Goal: Entertainment & Leisure: Consume media (video, audio)

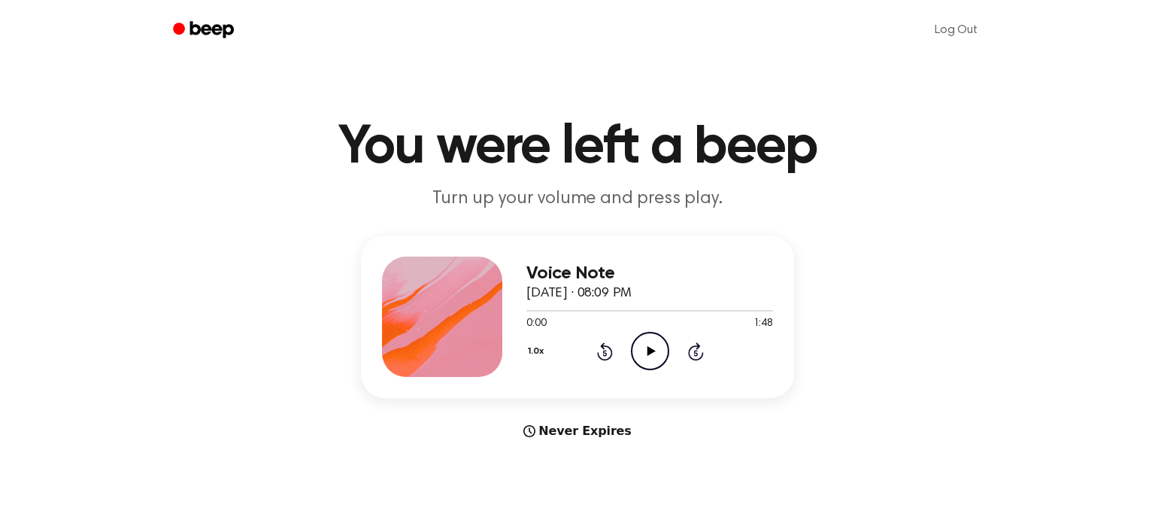
click at [642, 344] on icon "Play Audio" at bounding box center [650, 351] width 38 height 38
click at [654, 362] on icon "Play Audio" at bounding box center [650, 351] width 38 height 38
click at [539, 347] on button "1.0x" at bounding box center [537, 351] width 23 height 26
click at [565, 503] on div "1.5x" at bounding box center [555, 492] width 58 height 28
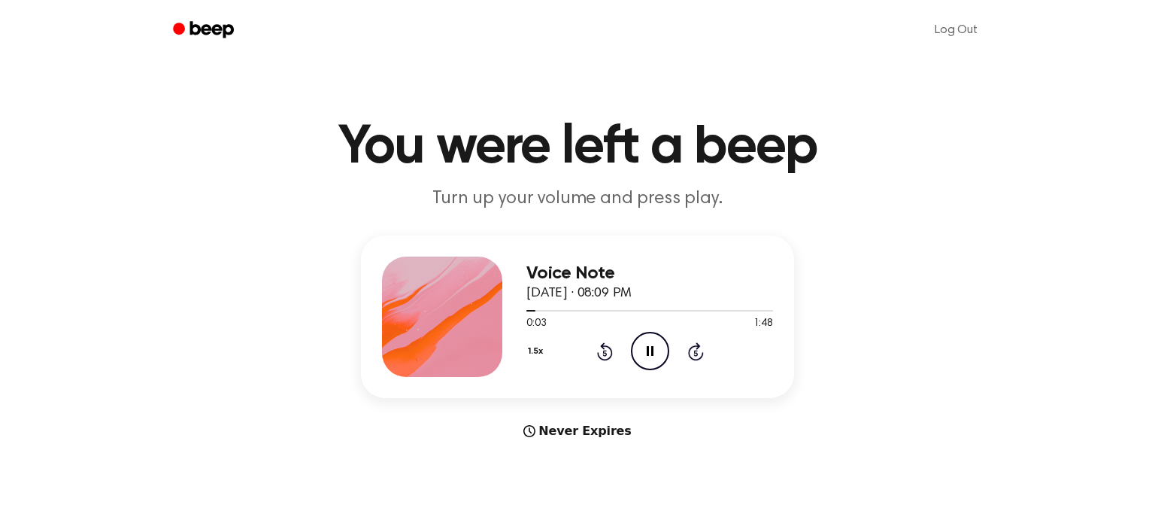
click at [541, 362] on button "1.5x" at bounding box center [537, 351] width 22 height 26
click at [563, 512] on div "2.0x" at bounding box center [555, 525] width 58 height 28
click at [539, 355] on button "2.0x" at bounding box center [538, 351] width 25 height 26
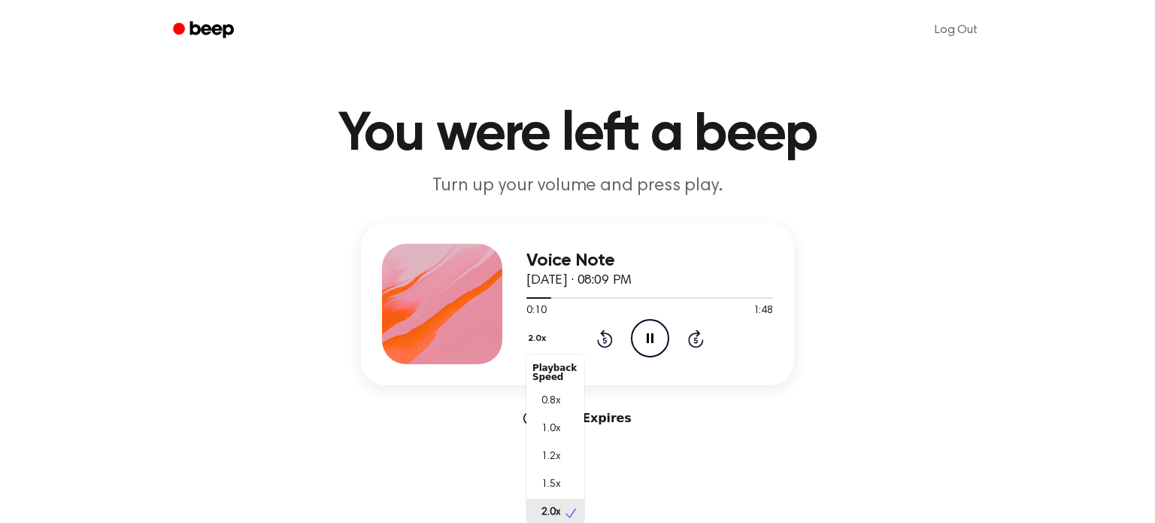
scroll to position [3, 0]
click at [693, 339] on icon "Skip 5 seconds" at bounding box center [695, 339] width 17 height 20
click at [694, 344] on icon "Skip 5 seconds" at bounding box center [695, 339] width 17 height 20
click at [642, 335] on icon "Pause Audio" at bounding box center [650, 338] width 38 height 38
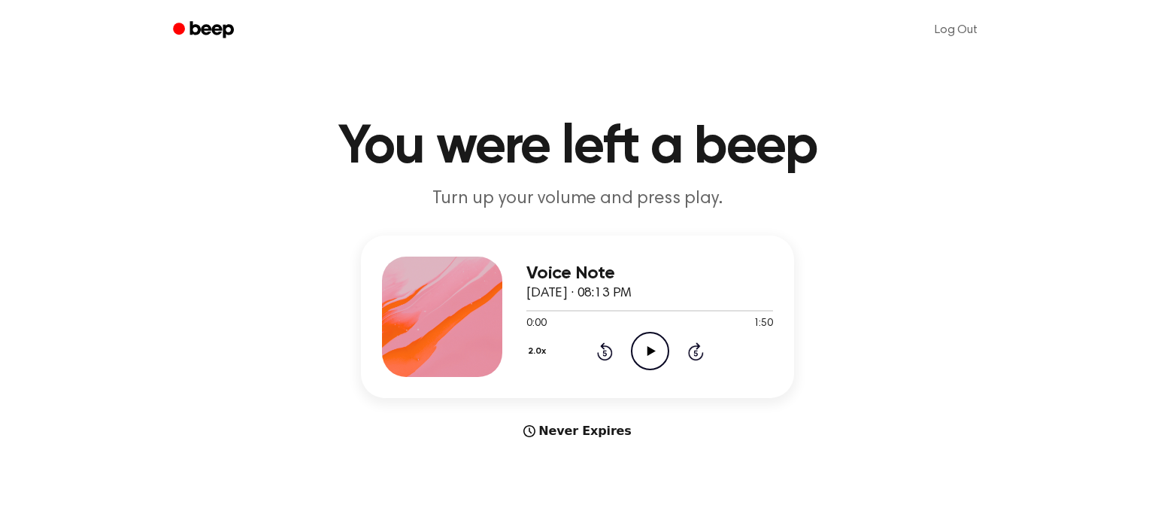
click at [636, 344] on icon "Play Audio" at bounding box center [650, 351] width 38 height 38
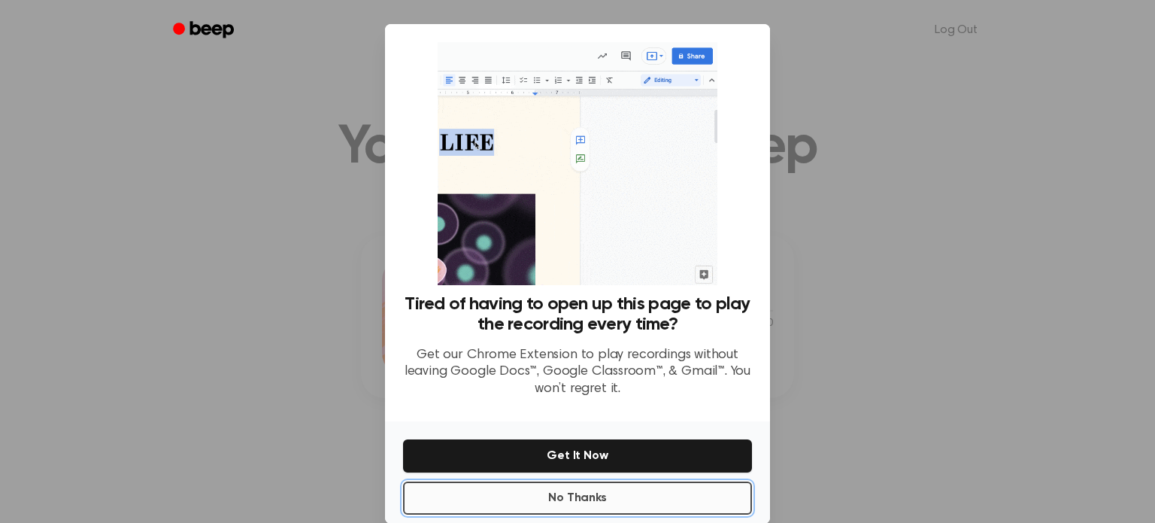
click at [604, 507] on button "No Thanks" at bounding box center [577, 497] width 349 height 33
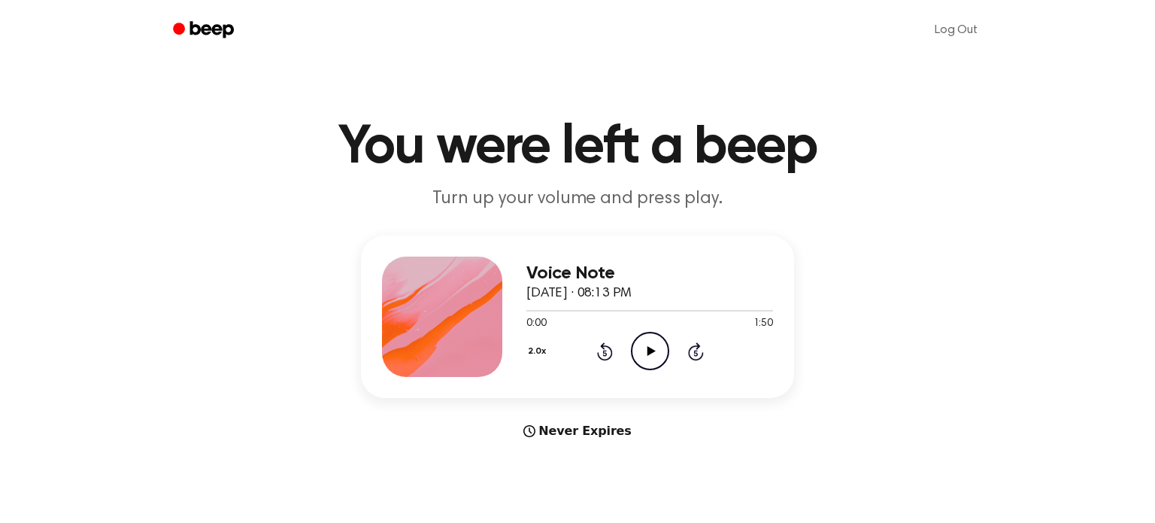
click at [653, 360] on icon "Play Audio" at bounding box center [650, 351] width 38 height 38
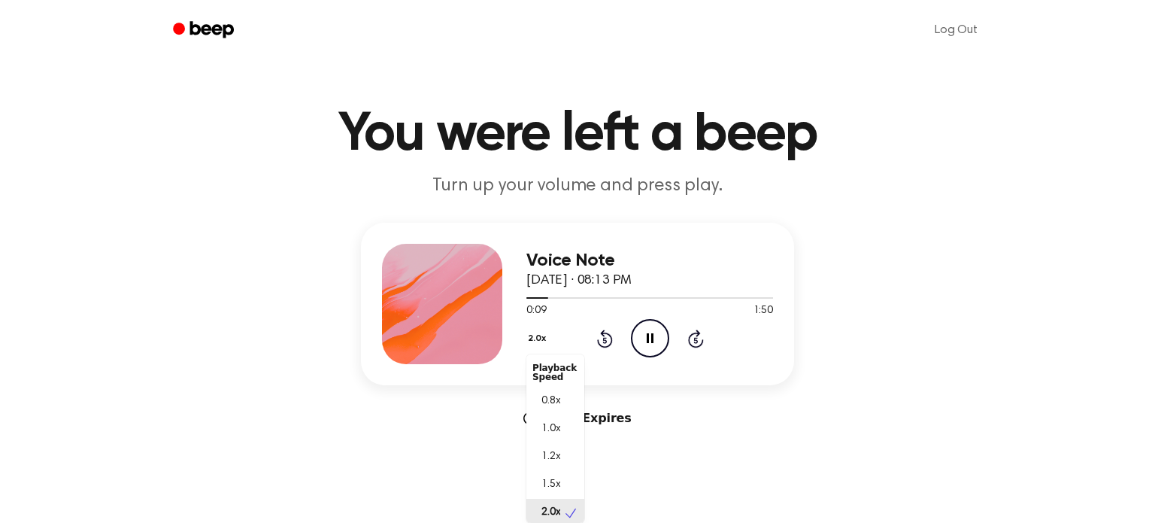
click at [529, 351] on div "2.0x Playback Speed 0.8x 1.0x 1.2x 1.5x 2.0x" at bounding box center [538, 339] width 25 height 23
click at [557, 396] on span "0.8x" at bounding box center [551, 401] width 19 height 16
click at [542, 347] on button "0.8x" at bounding box center [539, 339] width 26 height 26
click at [551, 429] on span "1.0x" at bounding box center [551, 429] width 19 height 16
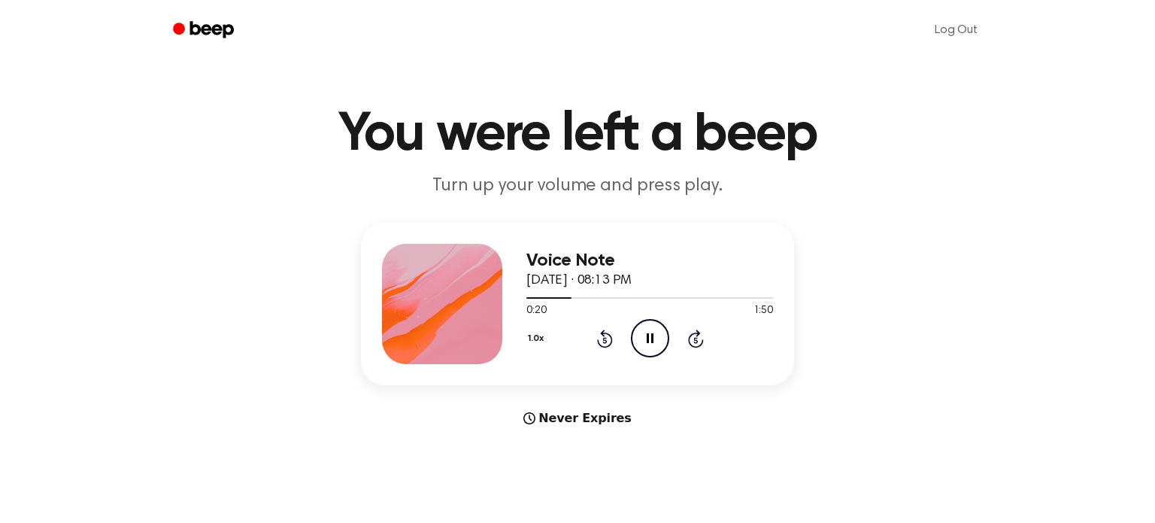
click at [536, 332] on button "1.0x" at bounding box center [537, 339] width 23 height 26
click at [605, 344] on icon at bounding box center [605, 338] width 16 height 18
click at [605, 344] on icon "Rewind 5 seconds" at bounding box center [604, 339] width 17 height 20
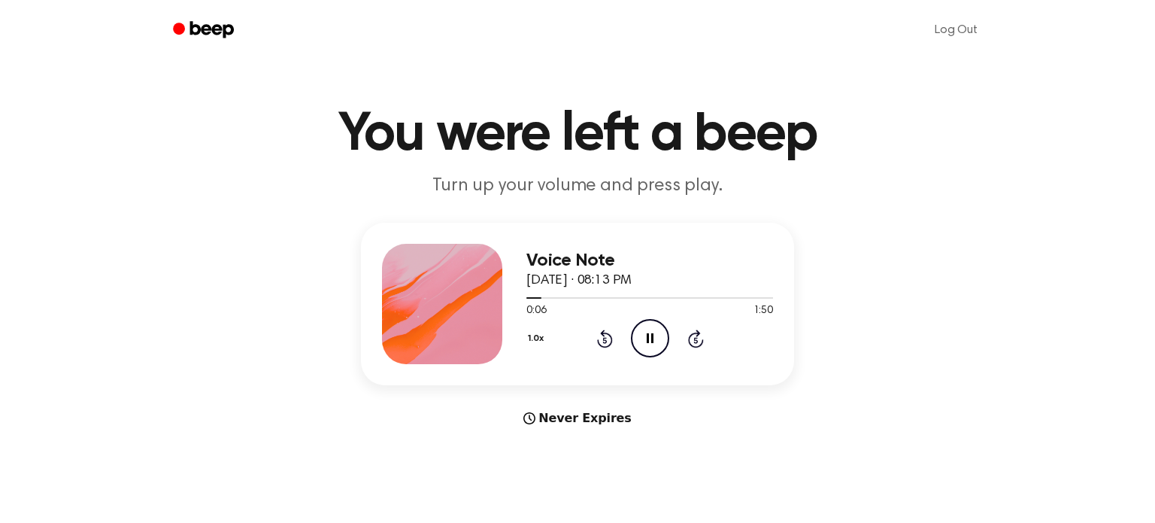
click at [605, 344] on icon "Rewind 5 seconds" at bounding box center [604, 339] width 17 height 20
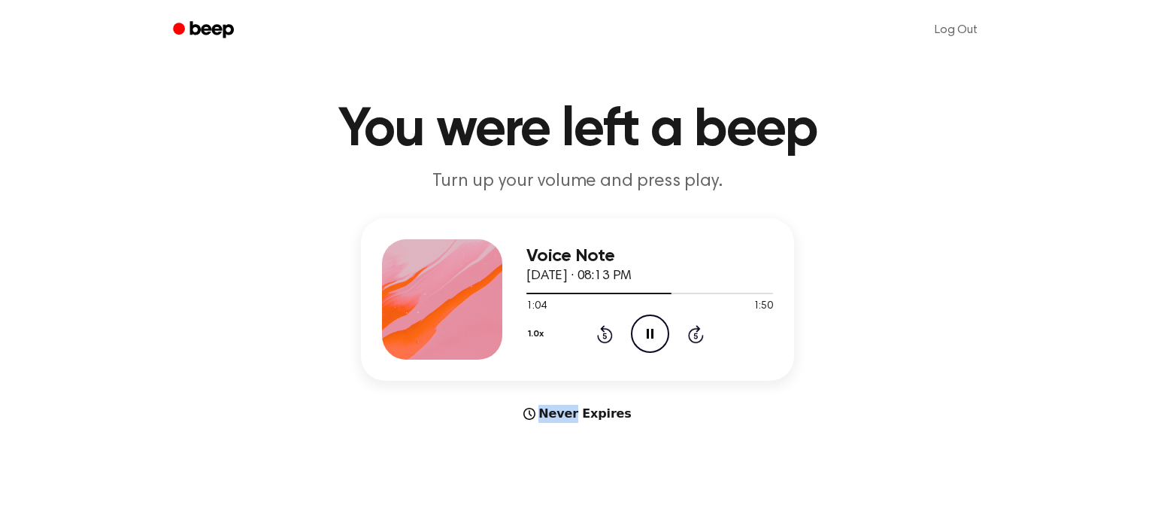
scroll to position [18, 0]
click at [637, 338] on icon "Play Audio" at bounding box center [650, 333] width 38 height 38
click at [662, 330] on icon "Pause Audio" at bounding box center [650, 333] width 38 height 38
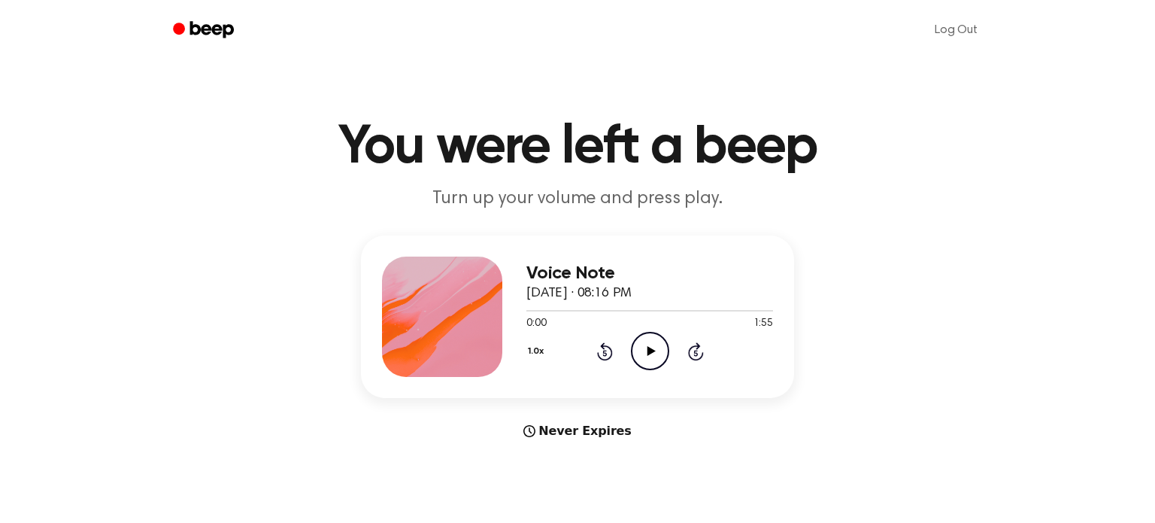
click at [643, 365] on icon "Play Audio" at bounding box center [650, 351] width 38 height 38
click at [654, 342] on icon "Play Audio" at bounding box center [650, 351] width 38 height 38
click at [654, 342] on icon "Pause Audio" at bounding box center [650, 351] width 38 height 38
